Goal: Navigation & Orientation: Find specific page/section

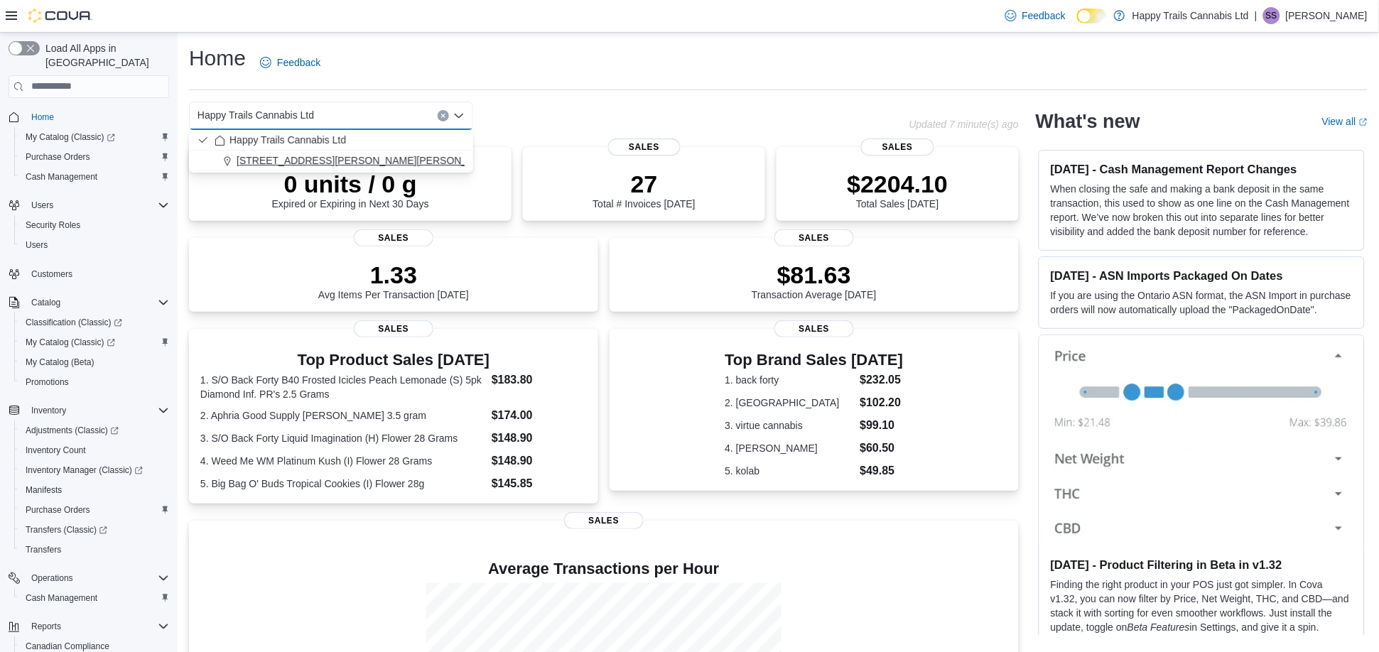
click at [389, 159] on span "516 Adela Trail, Watson Lake, Yukon Y0A 1C0" at bounding box center [368, 160] width 262 height 14
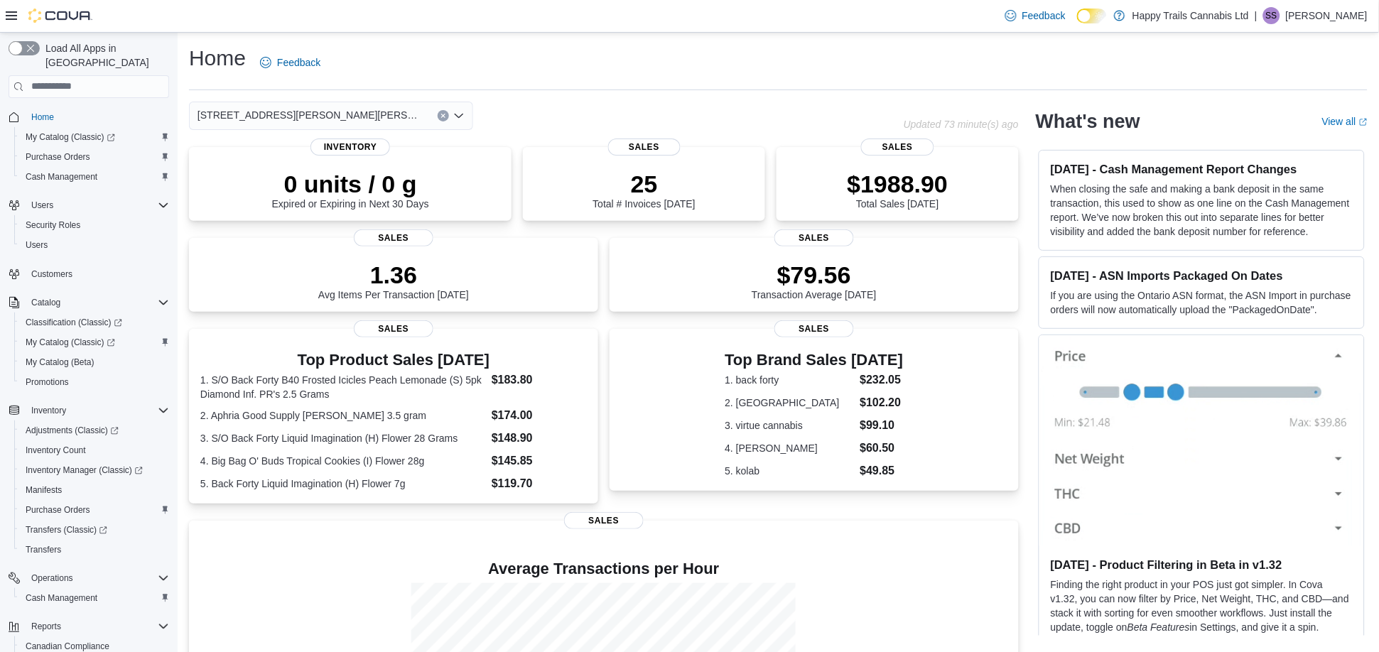
click at [383, 117] on span "516 Adela Trail, Watson Lake, Yukon Y0A 1C0" at bounding box center [310, 115] width 226 height 17
click at [388, 137] on div "Happy Trails Cannabis Ltd" at bounding box center [339, 140] width 250 height 14
